Goal: Transaction & Acquisition: Purchase product/service

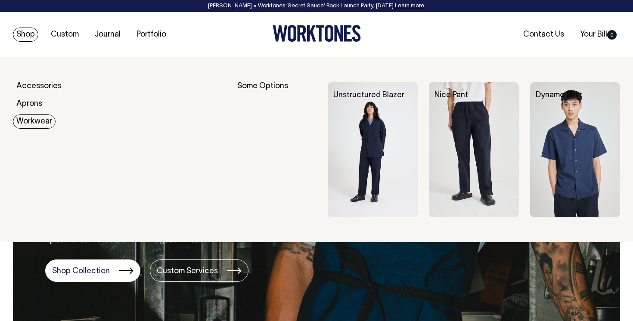
click at [371, 128] on img at bounding box center [373, 149] width 90 height 135
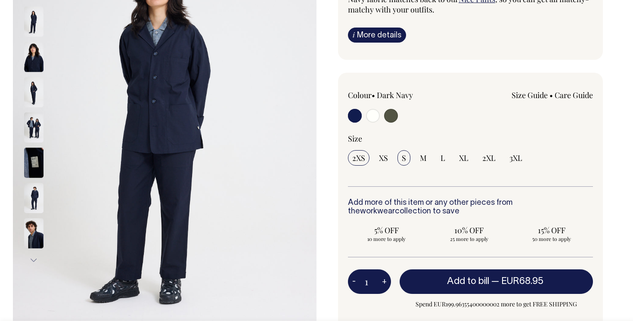
click at [403, 161] on span "S" at bounding box center [404, 158] width 4 height 10
click at [403, 161] on input "S" at bounding box center [403, 157] width 13 height 15
radio input "true"
select select "S"
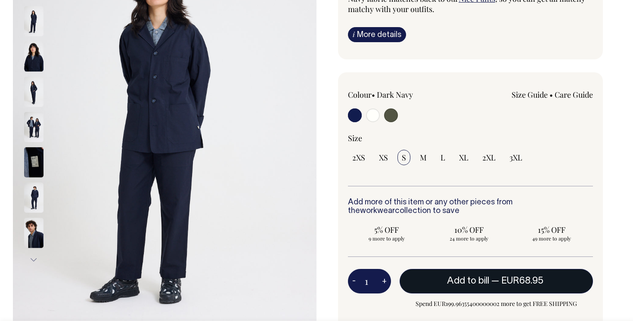
click at [492, 280] on span "— EUR68.95" at bounding box center [518, 281] width 54 height 9
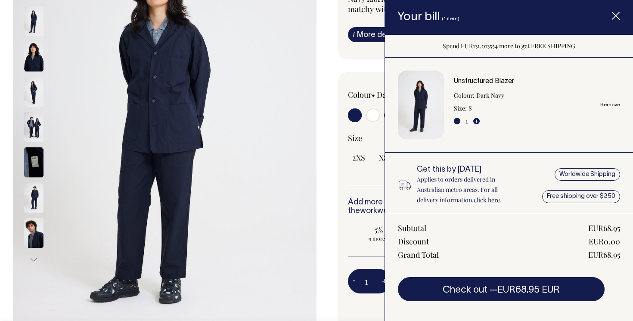
click at [364, 175] on div "Size 2XS XS S M L XL 2XL" at bounding box center [470, 159] width 245 height 53
click at [614, 21] on span "Item added to your cart" at bounding box center [615, 17] width 34 height 37
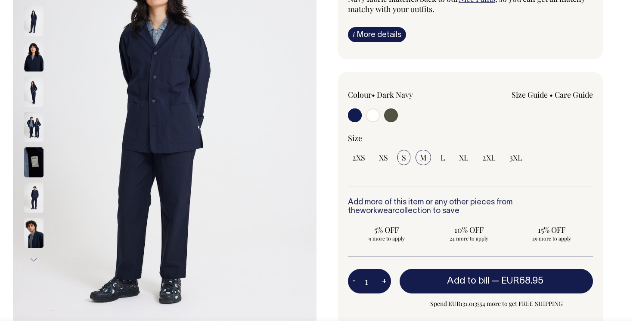
click at [420, 159] on span "M" at bounding box center [423, 157] width 7 height 10
click at [420, 159] on input "M" at bounding box center [422, 157] width 15 height 15
radio input "true"
select select "M"
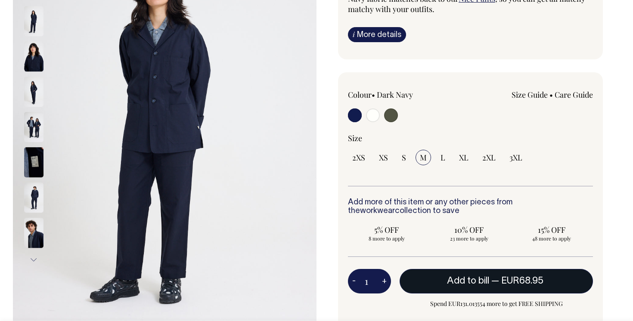
click at [487, 285] on button "Add to bill — EUR68.95" at bounding box center [495, 281] width 193 height 24
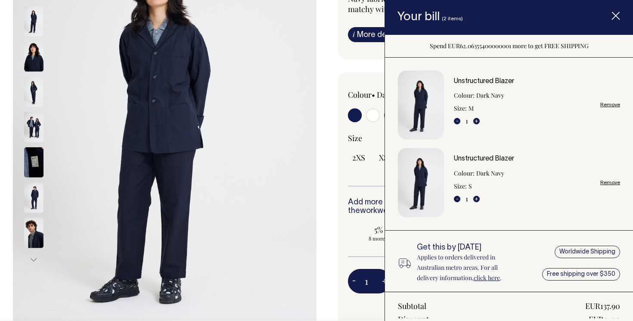
click at [616, 18] on icon "Item added to your cart" at bounding box center [615, 16] width 9 height 9
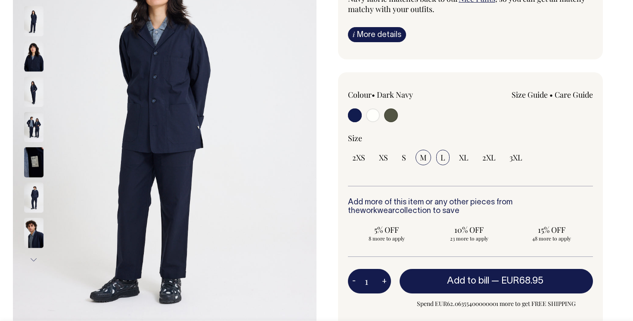
click at [442, 155] on span "L" at bounding box center [442, 157] width 5 height 10
click at [442, 155] on input "L" at bounding box center [442, 157] width 13 height 15
radio input "true"
select select "L"
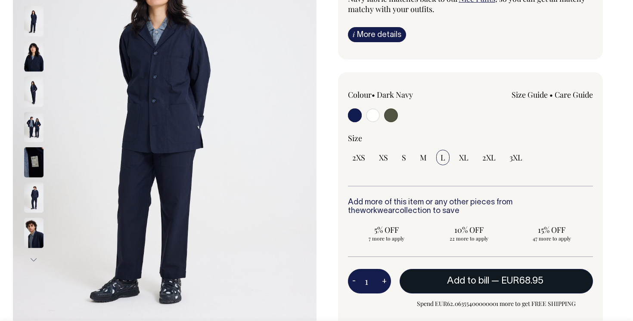
click at [488, 279] on button "Add to bill — EUR68.95" at bounding box center [495, 281] width 193 height 24
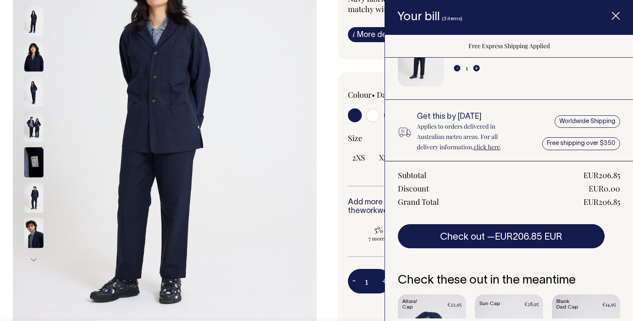
scroll to position [209, 0]
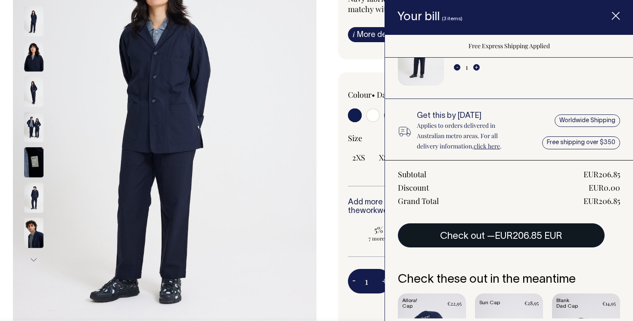
click at [496, 240] on button "Check out — EUR206.85 EUR" at bounding box center [501, 235] width 207 height 24
